Goal: Task Accomplishment & Management: Manage account settings

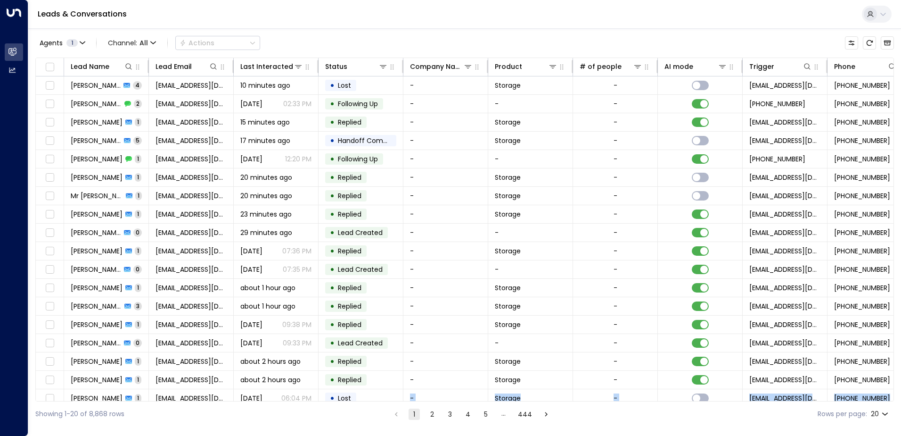
scroll to position [46, 0]
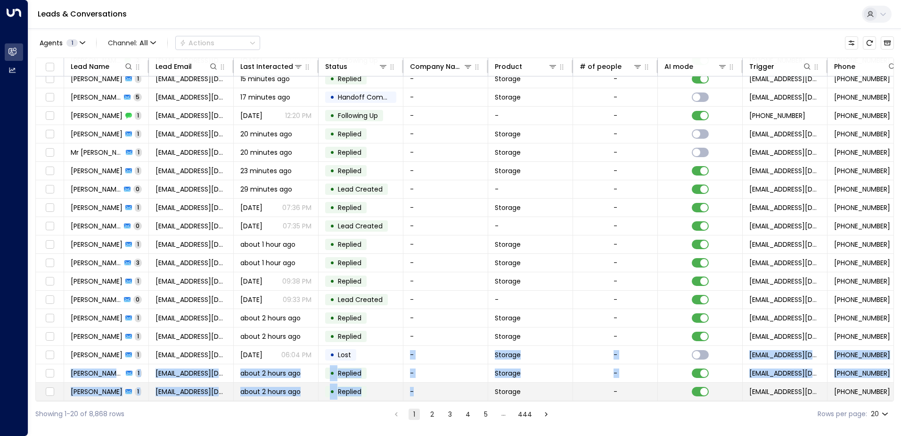
drag, startPoint x: 358, startPoint y: 401, endPoint x: 418, endPoint y: 397, distance: 60.0
click at [418, 397] on div "Lead Name Lead Email Last Interacted Status Company Name Product # of people AI…" at bounding box center [464, 230] width 859 height 344
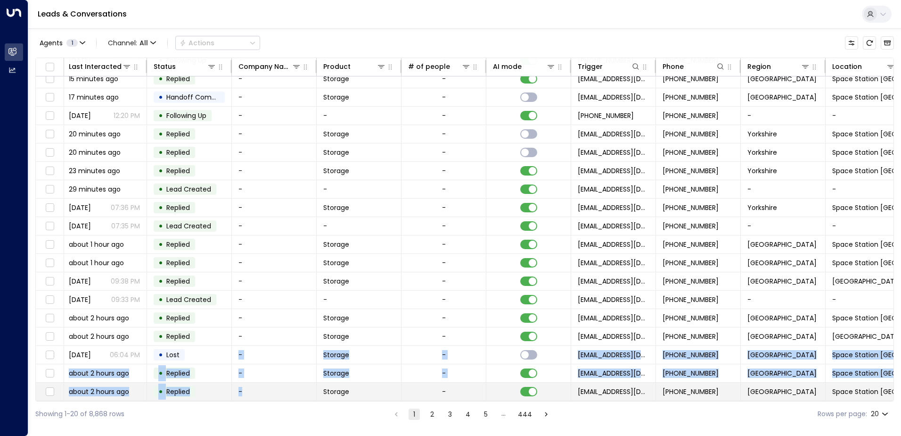
scroll to position [46, 192]
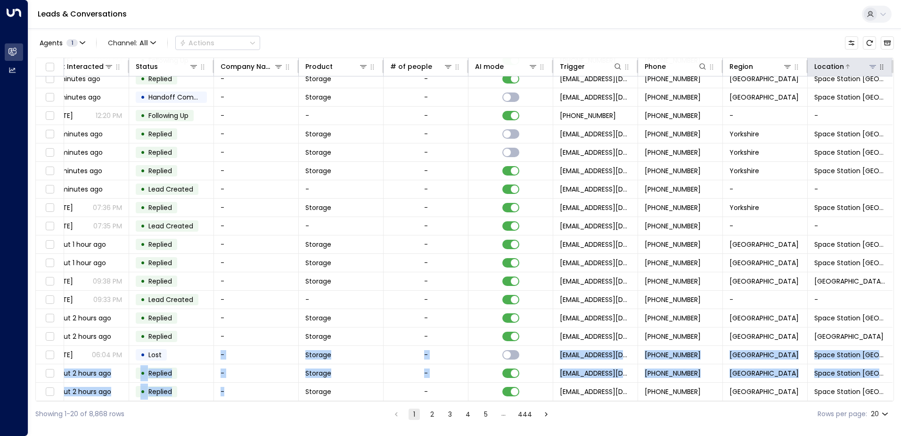
click at [873, 67] on icon at bounding box center [873, 67] width 8 height 8
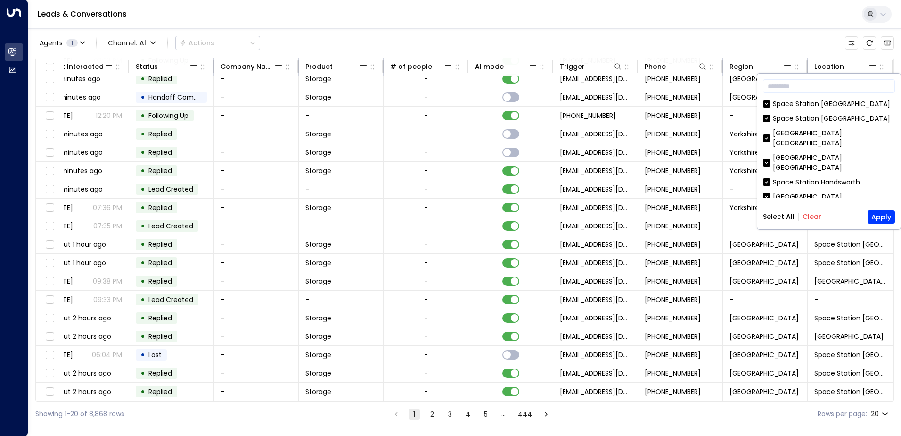
click at [813, 222] on div "Select All Clear Apply" at bounding box center [829, 216] width 132 height 13
click at [807, 218] on button "Clear" at bounding box center [812, 217] width 19 height 8
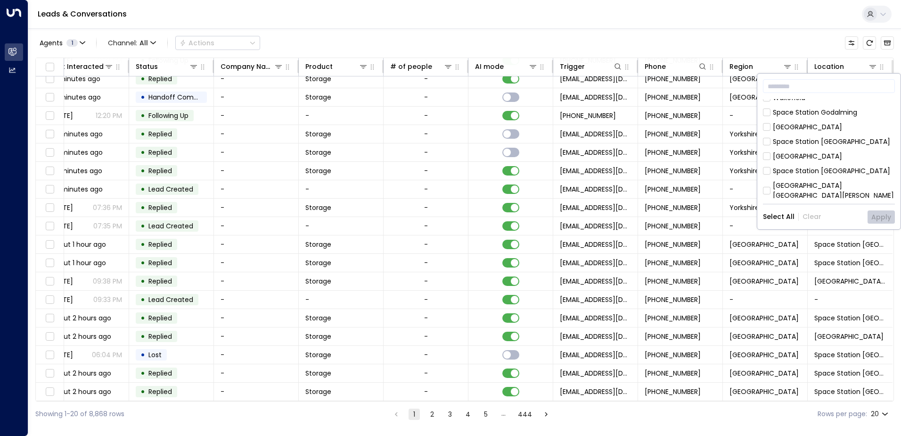
scroll to position [189, 0]
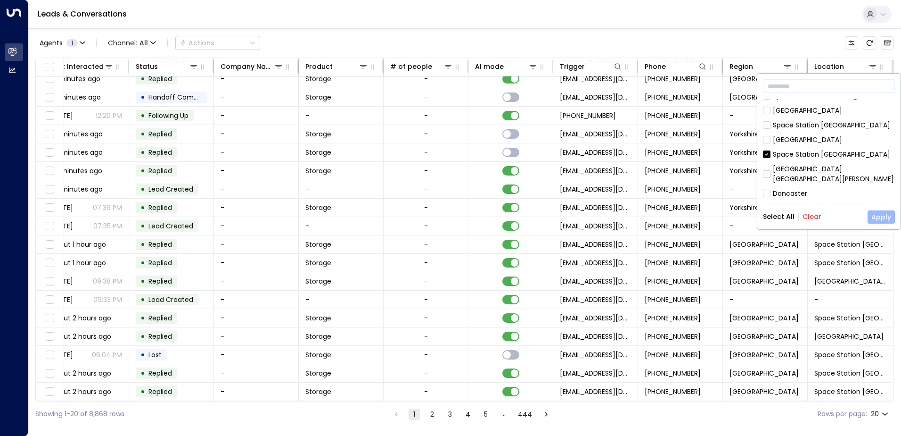
click at [879, 217] on button "Apply" at bounding box center [881, 216] width 27 height 13
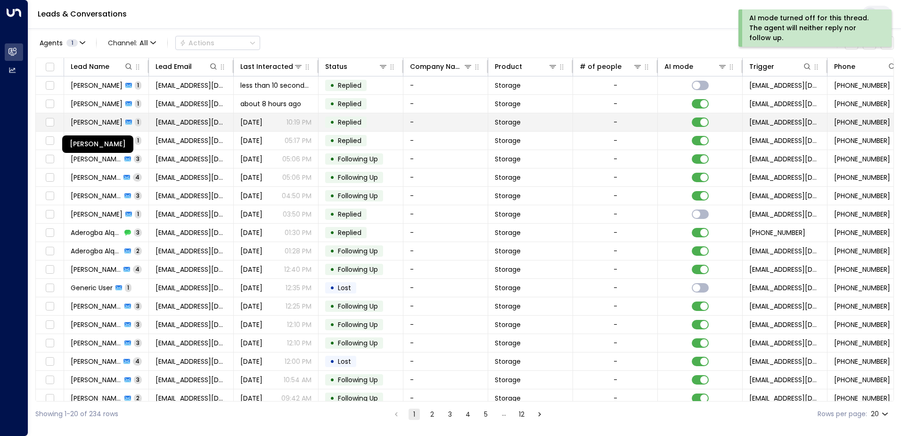
click at [102, 122] on span "[PERSON_NAME]" at bounding box center [97, 121] width 52 height 9
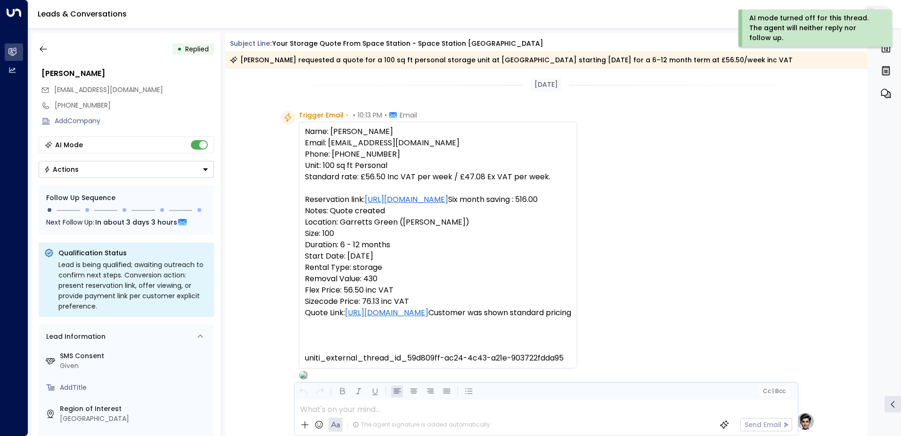
scroll to position [359, 0]
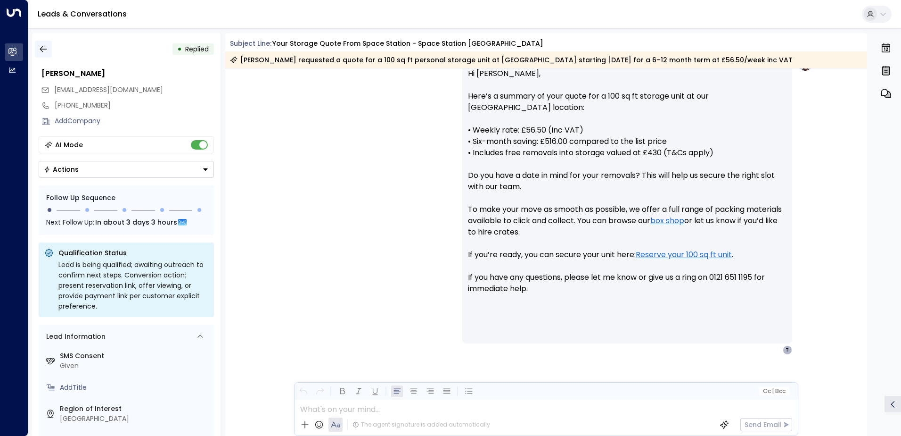
click at [42, 51] on icon "button" at bounding box center [43, 48] width 9 height 9
